Goal: Task Accomplishment & Management: Complete application form

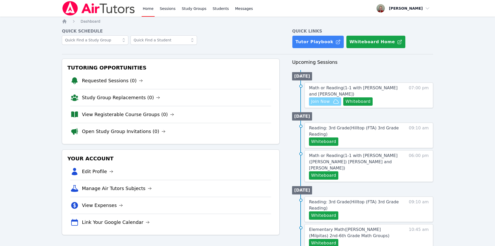
click at [334, 101] on icon "button" at bounding box center [336, 101] width 6 height 6
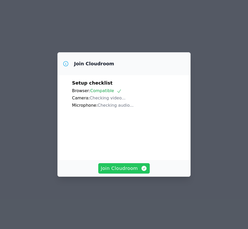
click at [131, 172] on span "Join Cloudroom" at bounding box center [124, 168] width 47 height 7
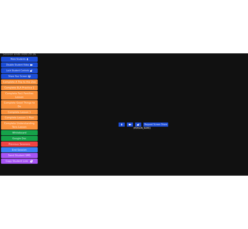
scroll to position [10, 0]
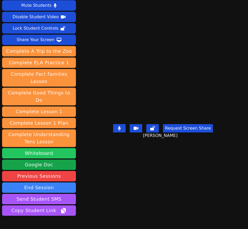
click at [48, 148] on button "Whiteboard" at bounding box center [39, 153] width 74 height 10
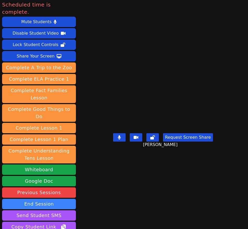
scroll to position [0, 0]
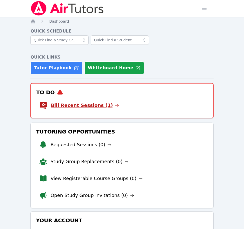
click at [115, 106] on icon at bounding box center [117, 105] width 4 height 4
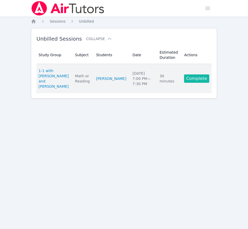
click at [192, 74] on link "Complete" at bounding box center [196, 78] width 25 height 8
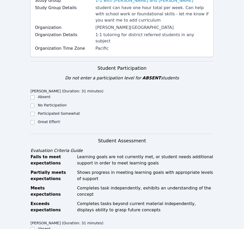
scroll to position [104, 0]
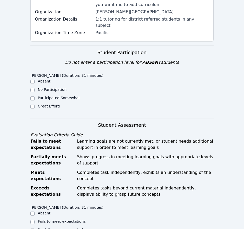
click at [50, 104] on label "Great Effort!" at bounding box center [49, 106] width 23 height 4
click at [35, 105] on input "Great Effort!" at bounding box center [32, 107] width 4 height 4
checkbox input "true"
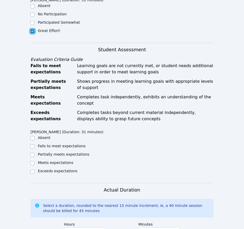
scroll to position [182, 0]
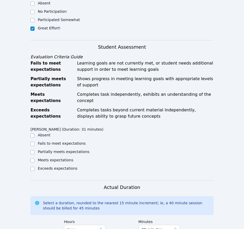
click at [71, 150] on label "Partially meets expectations" at bounding box center [64, 152] width 52 height 4
click at [35, 150] on input "Partially meets expectations" at bounding box center [32, 152] width 4 height 4
checkbox input "true"
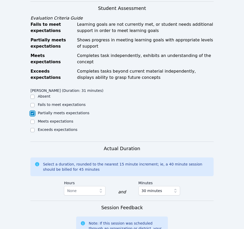
scroll to position [360, 0]
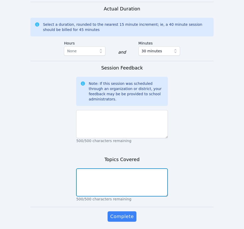
click at [120, 168] on textarea at bounding box center [122, 182] width 92 height 28
type textarea "f"
click at [101, 168] on textarea "speed math, fluency, drawing pictures to support your answer" at bounding box center [122, 182] width 92 height 28
type textarea "speed math, fluency, drawing pictures to support your answers"
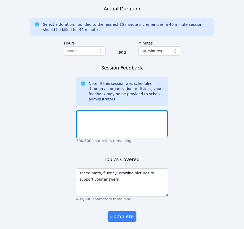
click at [99, 110] on textarea at bounding box center [122, 124] width 92 height 28
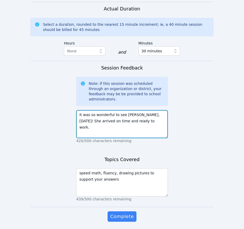
click at [132, 110] on textarea "It was so wonderful to see [PERSON_NAME], [DATE]! She arrived on time and ready…" at bounding box center [122, 124] width 92 height 28
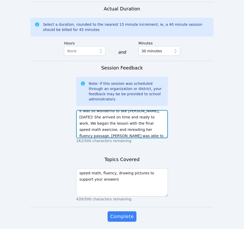
scroll to position [10, 0]
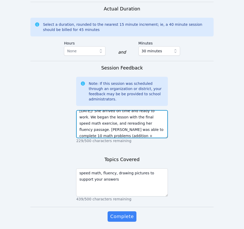
click at [157, 119] on textarea "It was so wonderful to see [PERSON_NAME], [DATE]! She arrived on time and ready…" at bounding box center [122, 124] width 92 height 28
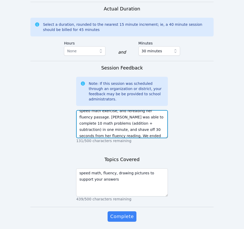
scroll to position [29, 0]
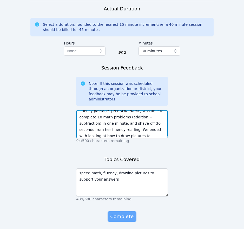
type textarea "It was so wonderful to see [PERSON_NAME], [DATE]! She arrived on time and ready…"
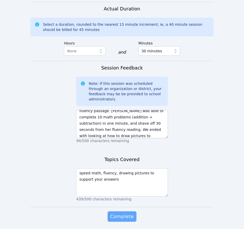
click at [131, 213] on span "Complete" at bounding box center [121, 216] width 23 height 7
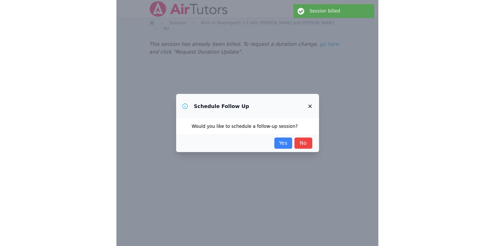
scroll to position [0, 0]
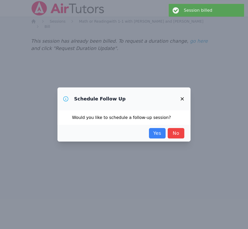
click at [162, 132] on link "Yes" at bounding box center [157, 133] width 17 height 10
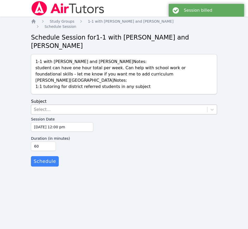
click at [152, 105] on div "Select..." at bounding box center [119, 109] width 176 height 9
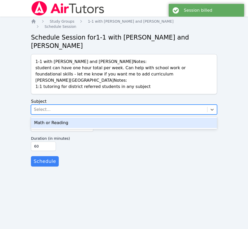
click at [134, 118] on div "Math or Reading" at bounding box center [124, 123] width 186 height 10
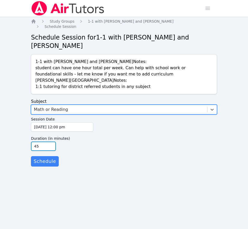
click at [51, 141] on input "45" at bounding box center [43, 145] width 25 height 9
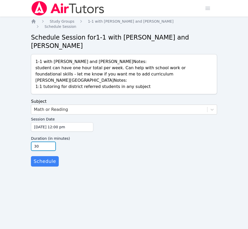
type input "30"
click at [51, 141] on input "30" at bounding box center [43, 145] width 25 height 9
click at [56, 122] on input "[DATE] 12:00 pm" at bounding box center [62, 126] width 62 height 9
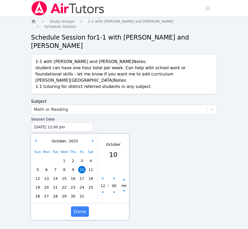
click at [64, 175] on span "15" at bounding box center [64, 178] width 7 height 7
click at [58, 122] on input "[DATE] 12:00 pm" at bounding box center [62, 126] width 62 height 9
click at [103, 178] on icon "button" at bounding box center [103, 179] width 2 height 2
type input "[DATE] 01:00 pm"
type input "01"
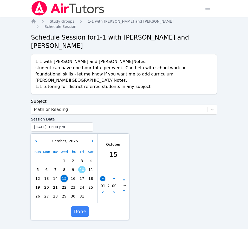
click at [103, 178] on icon "button" at bounding box center [103, 179] width 2 height 2
type input "[DATE] 02:00 pm"
type input "02"
click at [103, 178] on icon "button" at bounding box center [103, 179] width 2 height 2
type input "[DATE] 03:00 pm"
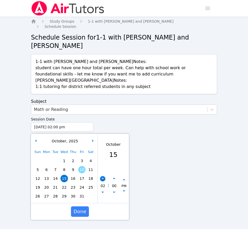
type input "03"
click at [103, 178] on icon "button" at bounding box center [103, 179] width 2 height 2
type input "[DATE] 04:00 pm"
type input "04"
click at [103, 178] on icon "button" at bounding box center [103, 179] width 2 height 2
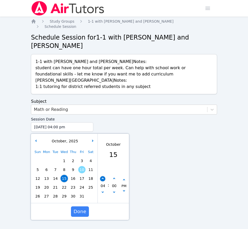
type input "[DATE] 05:00 pm"
type input "05"
click at [103, 178] on icon "button" at bounding box center [103, 179] width 2 height 2
type input "[DATE] 06:00 pm"
type input "06"
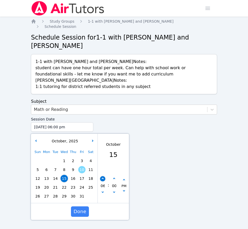
click at [103, 178] on icon "button" at bounding box center [103, 179] width 2 height 2
type input "[DATE] 07:00 pm"
type input "07"
click at [105, 169] on div "07 : 00 PM" at bounding box center [113, 186] width 31 height 34
click at [79, 206] on button "Done" at bounding box center [80, 211] width 18 height 10
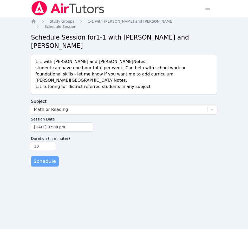
click at [42, 158] on span "Schedule" at bounding box center [45, 161] width 22 height 7
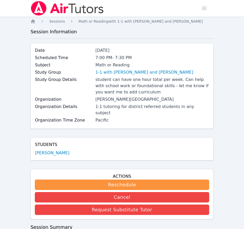
drag, startPoint x: 73, startPoint y: 8, endPoint x: 72, endPoint y: 14, distance: 6.0
click at [73, 8] on img at bounding box center [67, 8] width 74 height 15
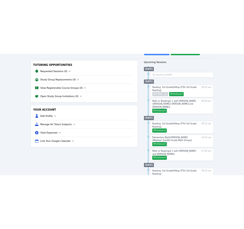
scroll to position [78, 0]
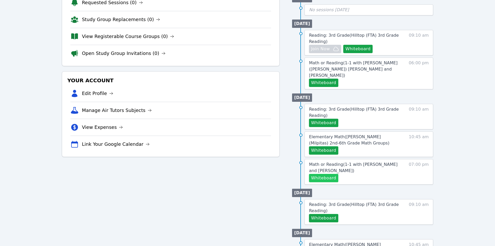
click at [244, 174] on button "Whiteboard" at bounding box center [323, 178] width 29 height 8
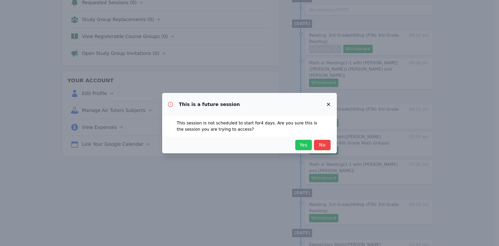
click at [244, 147] on span "Yes" at bounding box center [303, 144] width 11 height 7
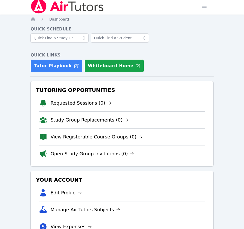
scroll to position [0, 0]
